Goal: Information Seeking & Learning: Find specific fact

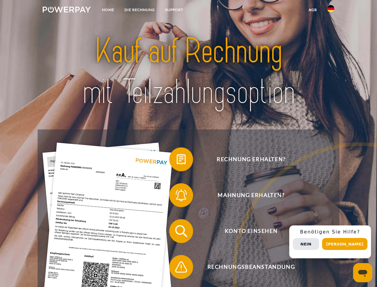
click at [67, 10] on img at bounding box center [67, 10] width 48 height 6
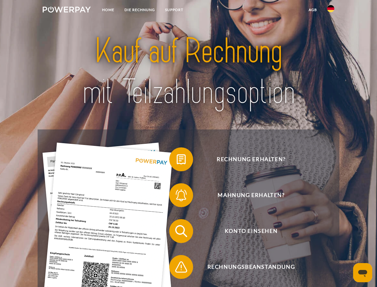
click at [331, 10] on img at bounding box center [330, 8] width 7 height 7
click at [313, 10] on link "agb" at bounding box center [313, 9] width 19 height 11
click at [177, 160] on span at bounding box center [172, 159] width 30 height 30
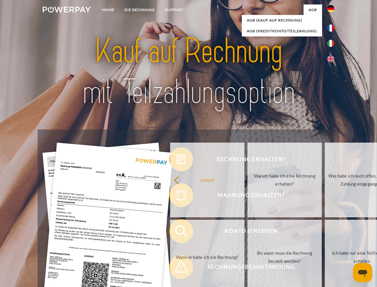
click at [177, 196] on div "Rechnung erhalten? Mahnung erhalten? Konto einsehen" at bounding box center [189, 248] width 302 height 239
click at [248, 232] on link "Bis wann muss die Rechnung bezahlt werden?" at bounding box center [285, 257] width 74 height 75
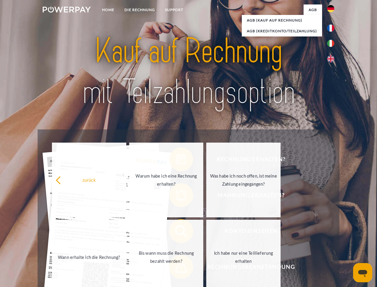
click at [177, 268] on span at bounding box center [172, 267] width 30 height 30
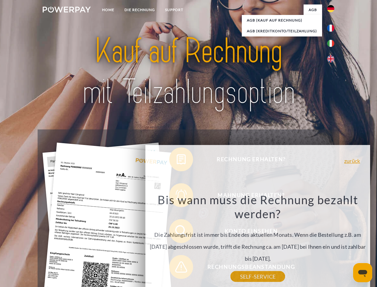
click at [332, 242] on div "Rechnung erhalten? Mahnung erhalten? Konto einsehen" at bounding box center [189, 248] width 302 height 239
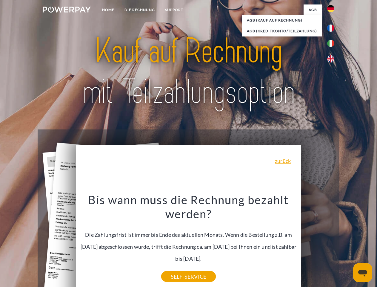
click at [318, 243] on span "Konto einsehen" at bounding box center [251, 231] width 146 height 24
click at [347, 244] on header "Home DIE RECHNUNG SUPPORT" at bounding box center [188, 206] width 377 height 413
